Goal: Ask a question

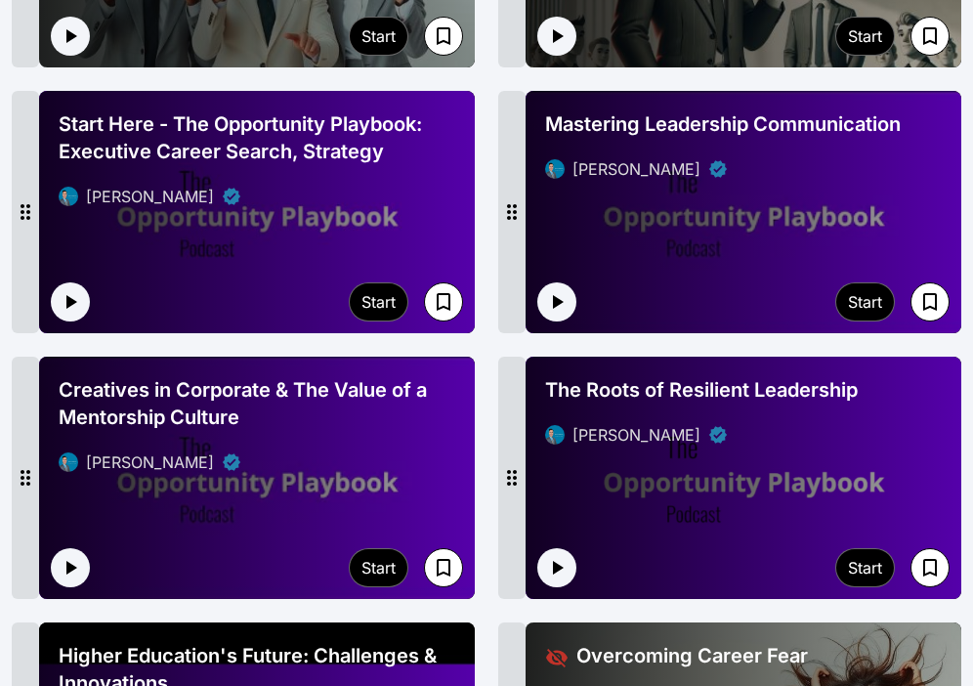
scroll to position [3005, 0]
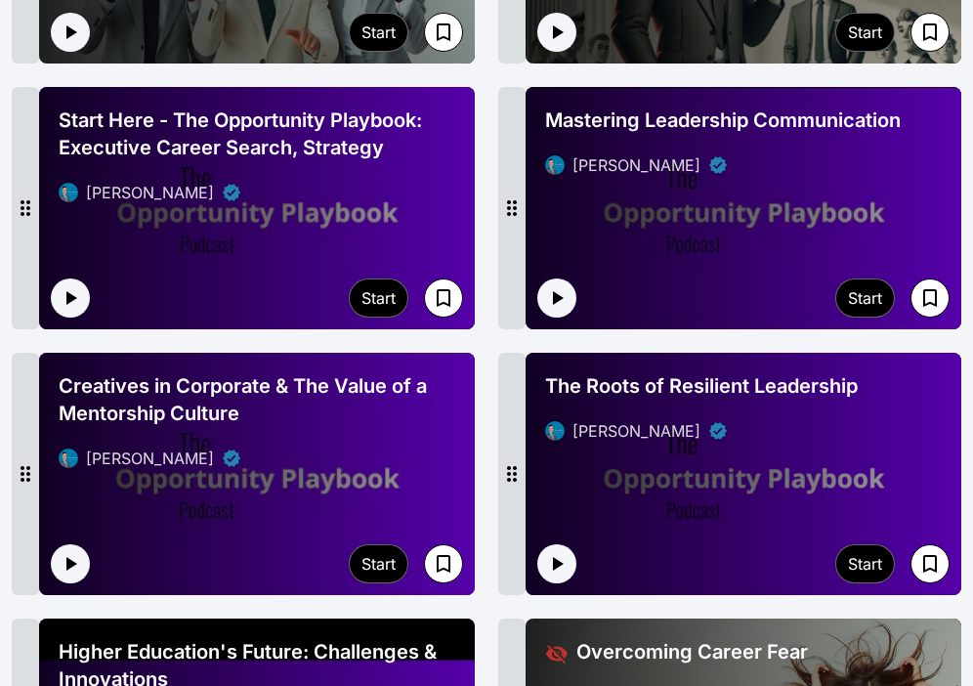
click at [251, 474] on div "Creatives in Corporate & The Value of a Mentorship Culture [PERSON_NAME]" at bounding box center [257, 420] width 412 height 113
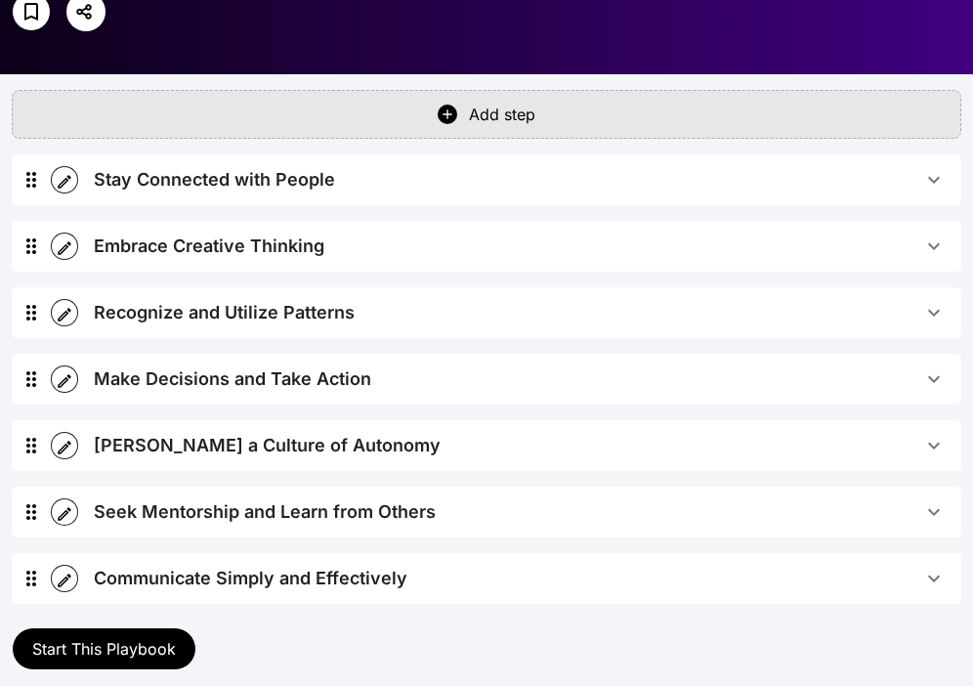
scroll to position [482, 0]
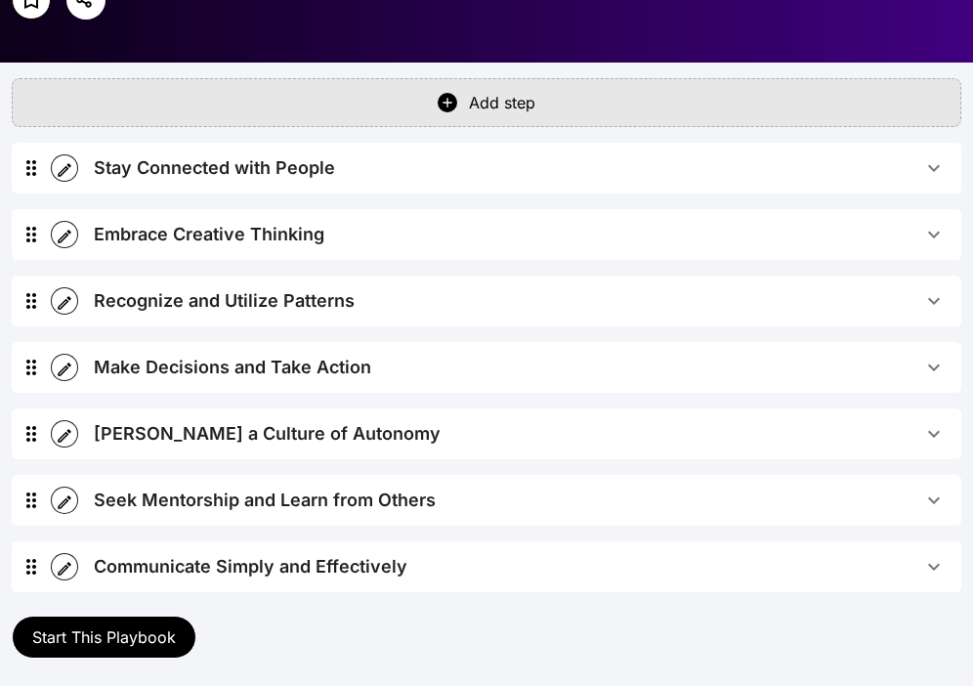
click at [393, 183] on button "Stay Connected with People" at bounding box center [519, 168] width 883 height 51
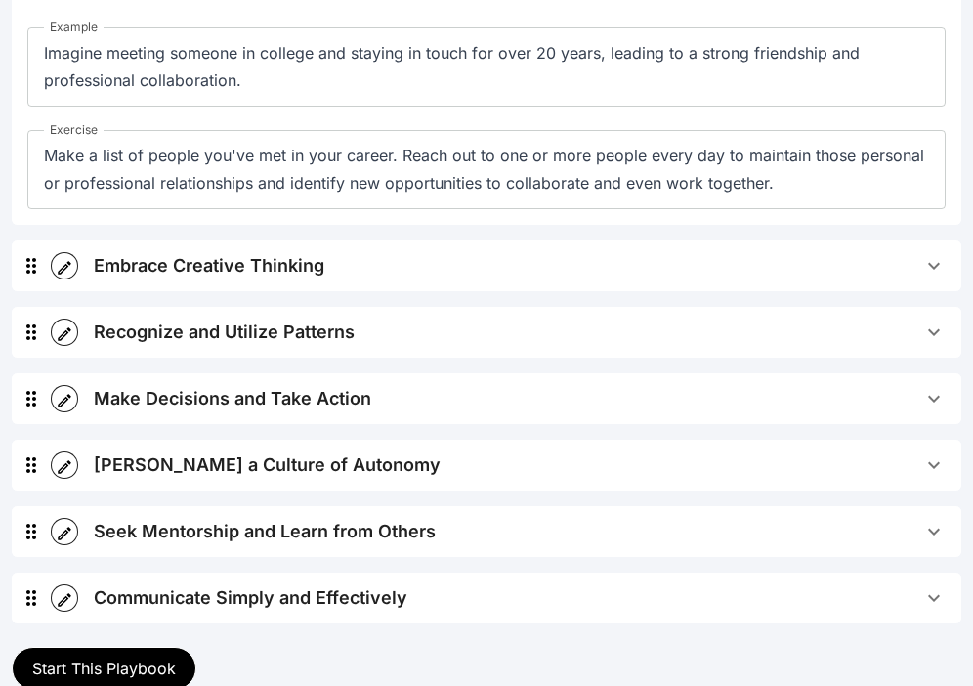
scroll to position [832, 0]
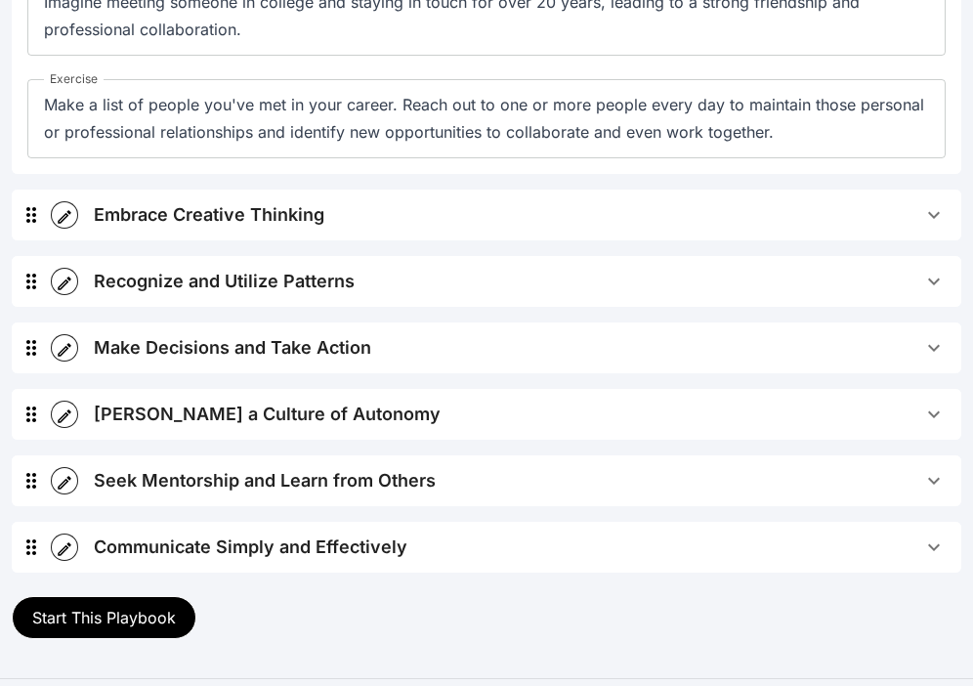
click at [371, 227] on span "Embrace Creative Thinking" at bounding box center [508, 214] width 829 height 27
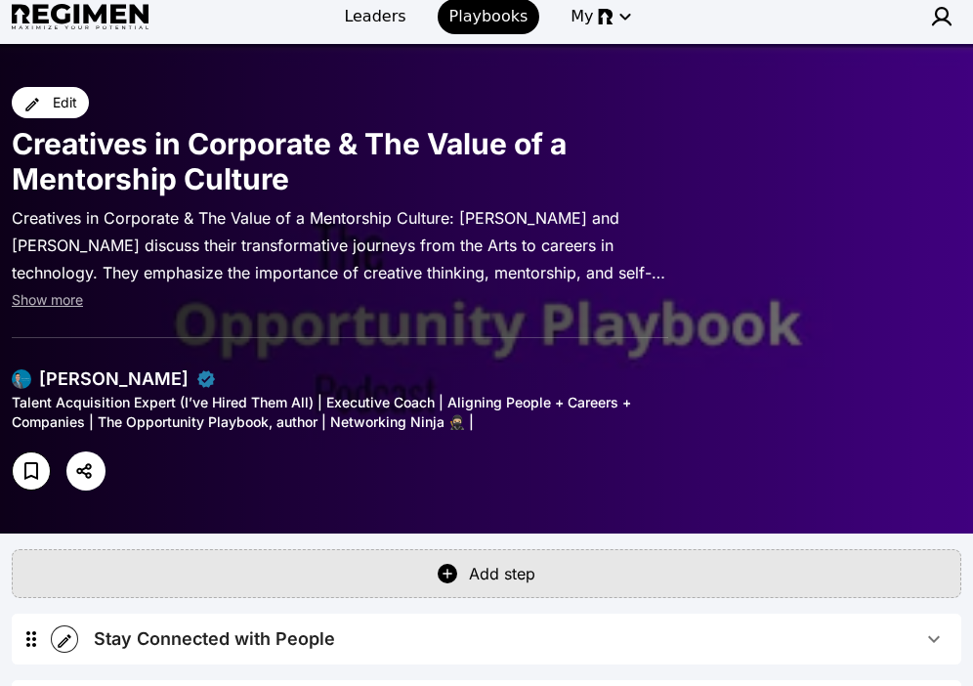
scroll to position [966, 0]
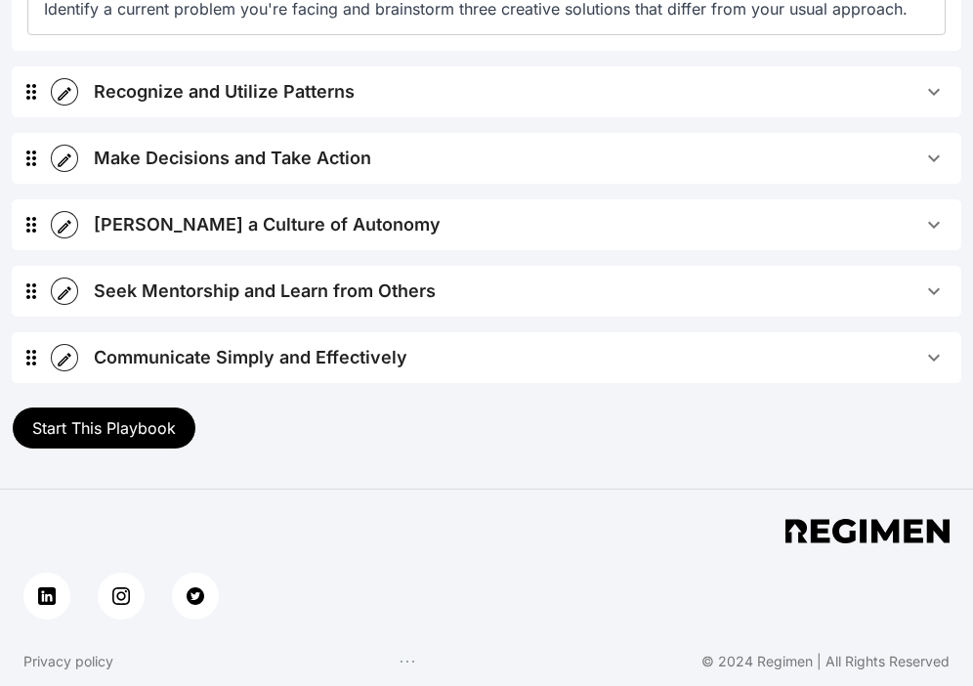
click at [95, 436] on span "Start This Playbook" at bounding box center [104, 428] width 144 height 20
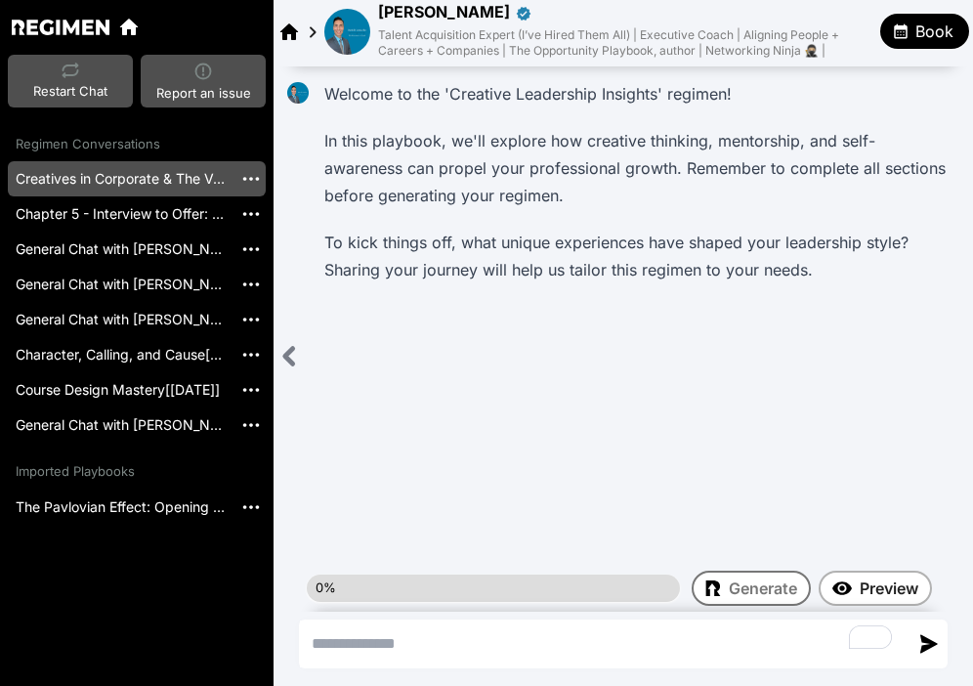
click at [922, 31] on span "Book" at bounding box center [935, 31] width 38 height 23
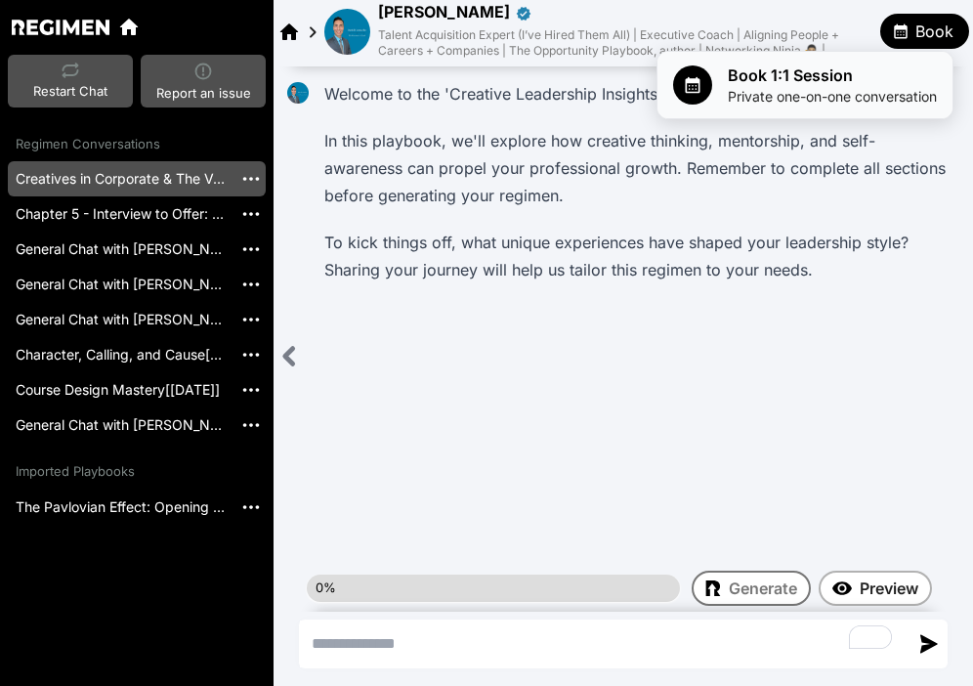
click at [828, 93] on span "Private one-on-one conversation" at bounding box center [832, 97] width 209 height 20
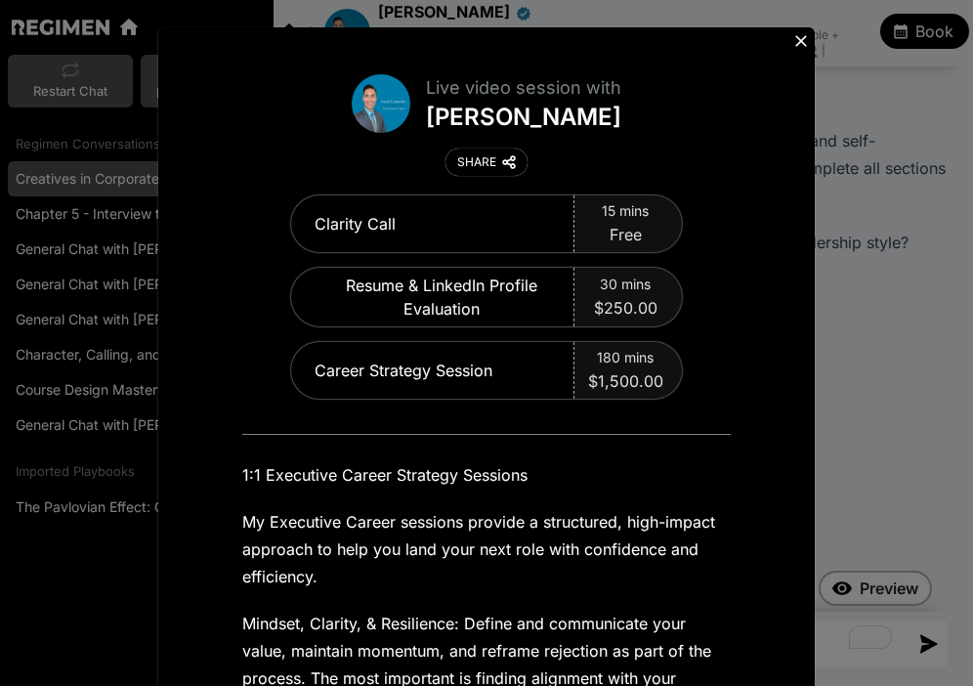
click at [799, 45] on icon at bounding box center [801, 41] width 20 height 20
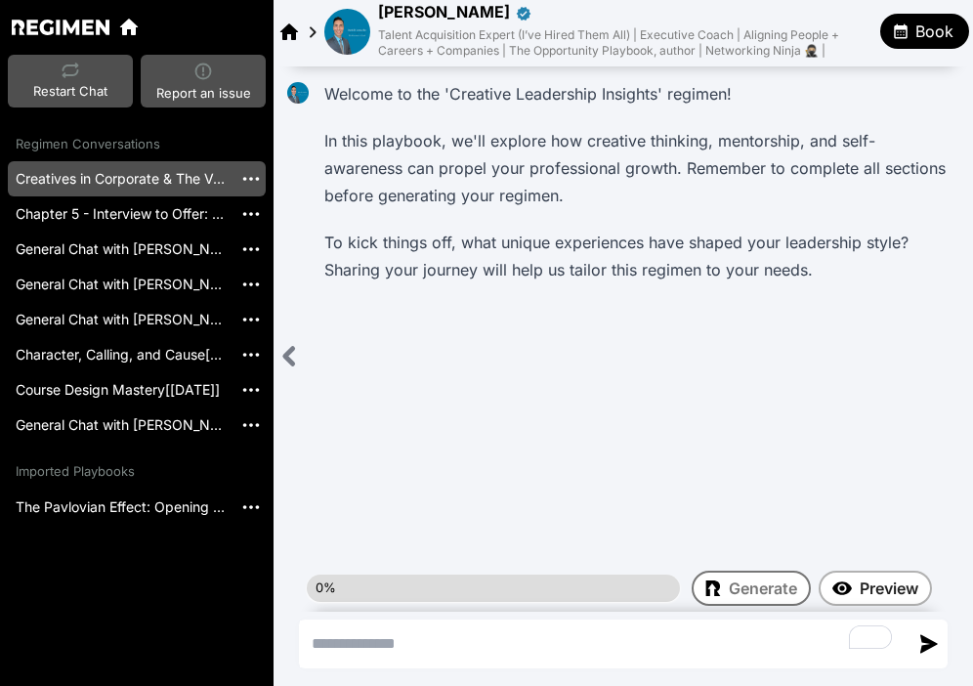
click at [356, 29] on img at bounding box center [347, 32] width 46 height 46
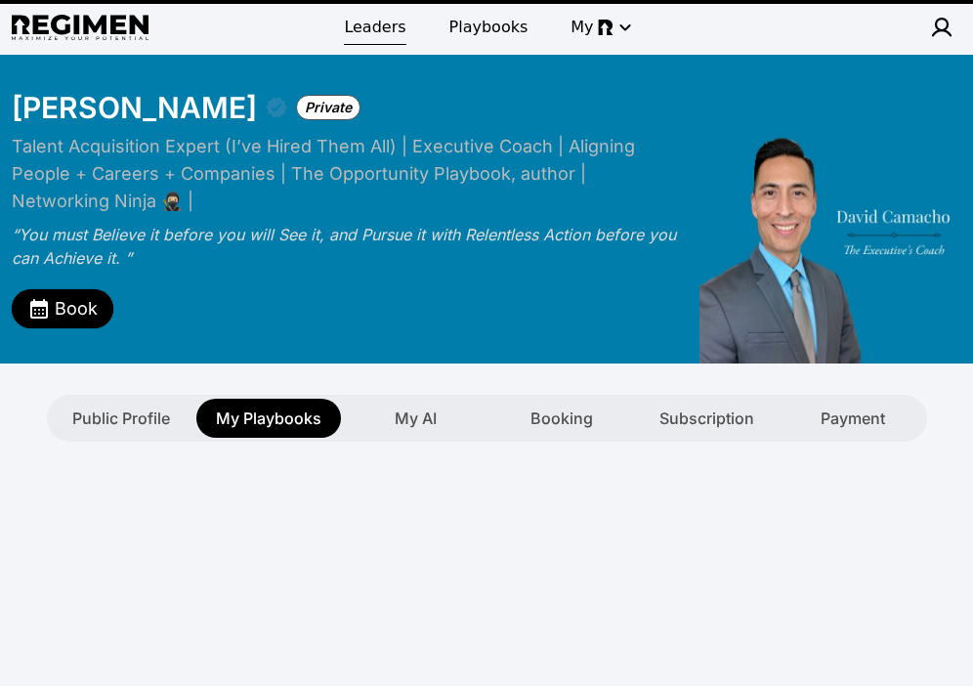
type textarea "**********"
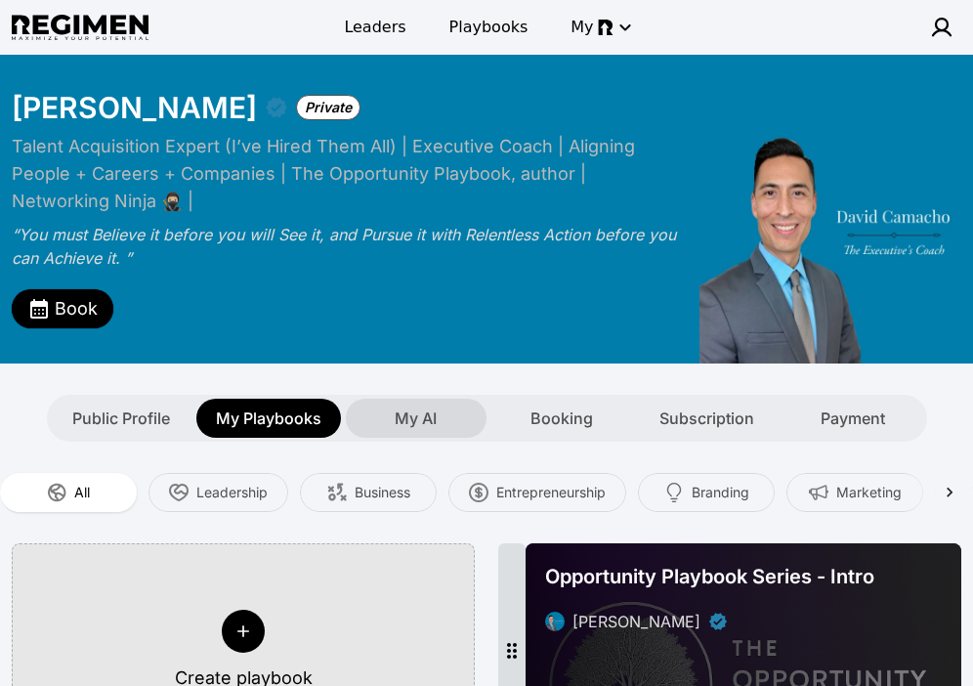
click at [405, 417] on span "My AI" at bounding box center [416, 417] width 42 height 23
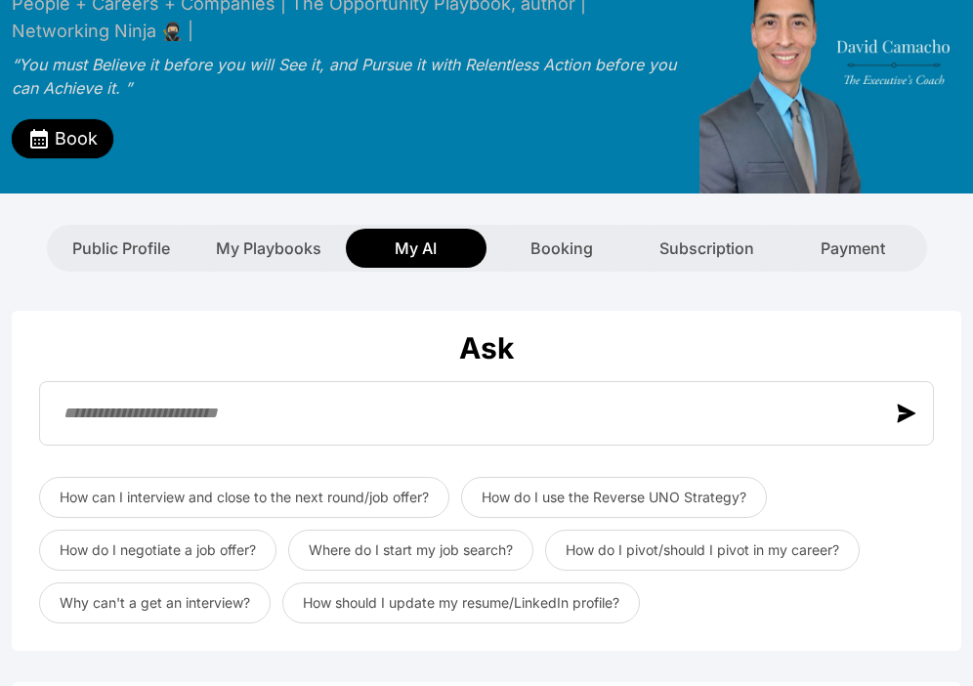
scroll to position [231, 0]
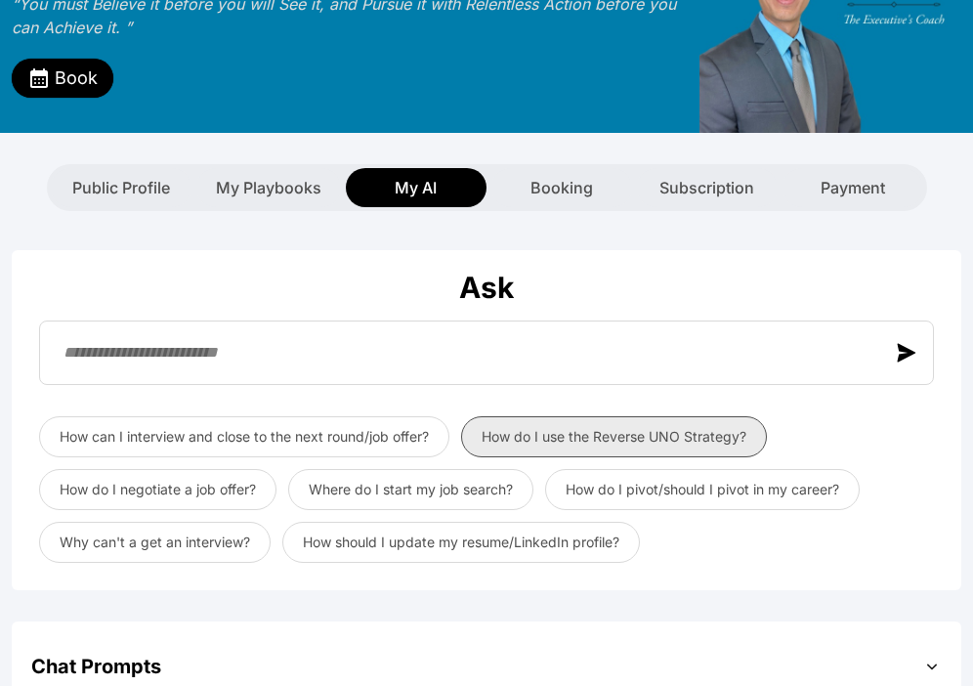
click at [566, 439] on button "How do I use the Reverse UNO Strategy?" at bounding box center [614, 436] width 306 height 41
